Goal: Find specific page/section: Find specific page/section

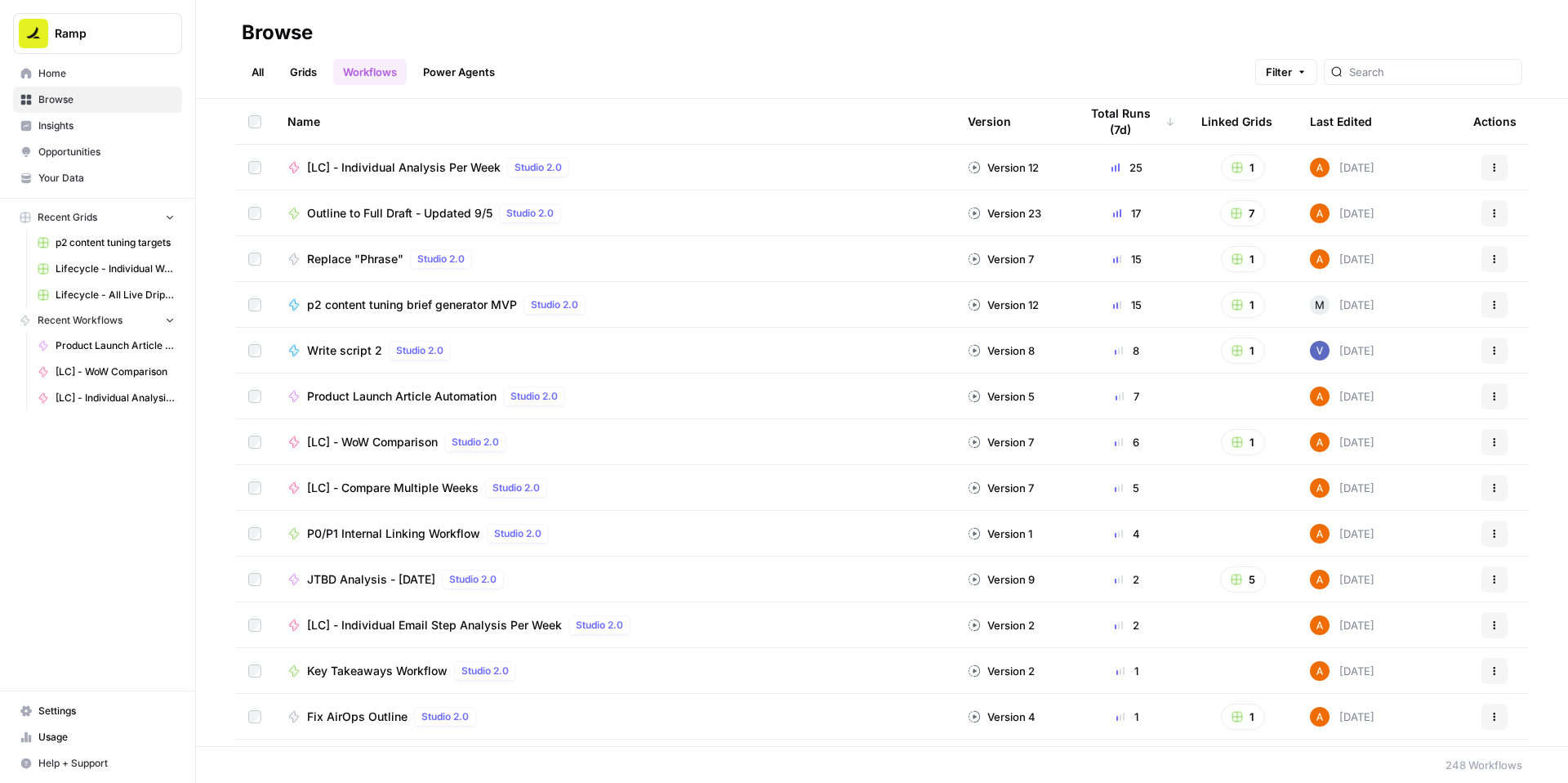
click at [838, 40] on div "Browse" at bounding box center [883, 33] width 1281 height 26
